Goal: Check status: Check status

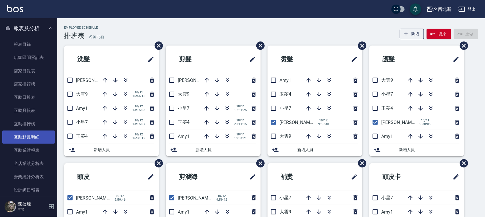
scroll to position [179, 0]
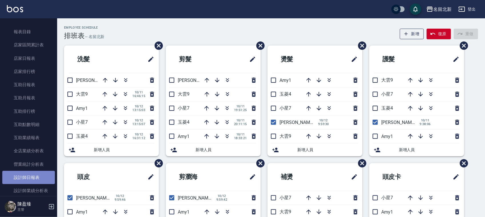
click at [36, 175] on link "設計師日報表" at bounding box center [28, 177] width 53 height 13
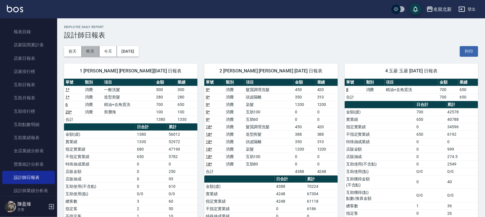
click at [92, 52] on button "昨天" at bounding box center [91, 51] width 18 height 11
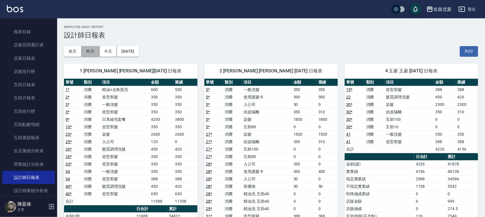
click at [95, 52] on button "昨天" at bounding box center [91, 51] width 18 height 11
click at [112, 52] on button "今天" at bounding box center [108, 51] width 18 height 11
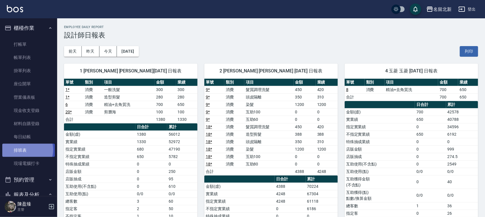
click at [26, 149] on link "排班表" at bounding box center [28, 149] width 53 height 13
